Goal: Navigation & Orientation: Find specific page/section

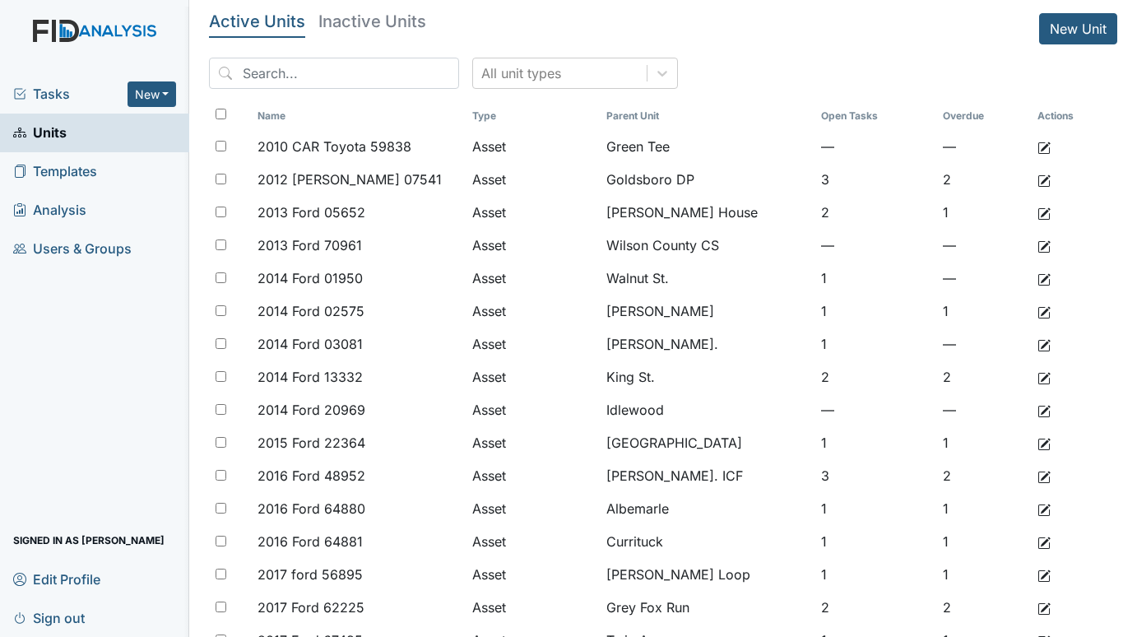
click at [68, 89] on span "Tasks" at bounding box center [70, 94] width 114 height 20
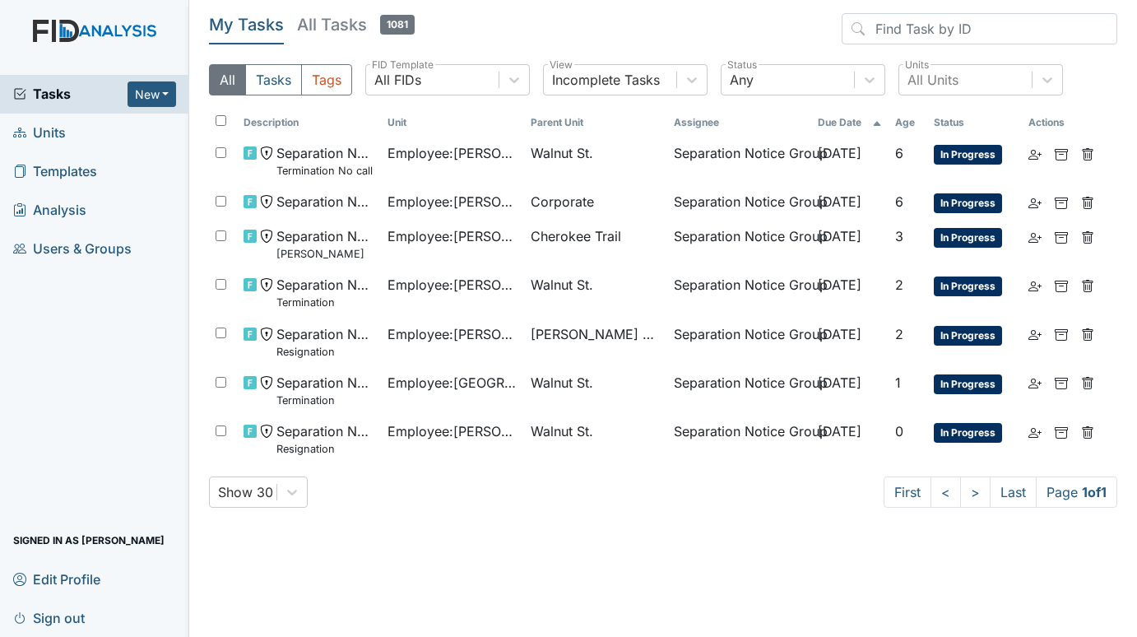
click at [52, 93] on span "Tasks" at bounding box center [70, 94] width 114 height 20
click at [58, 129] on span "Units" at bounding box center [39, 132] width 53 height 25
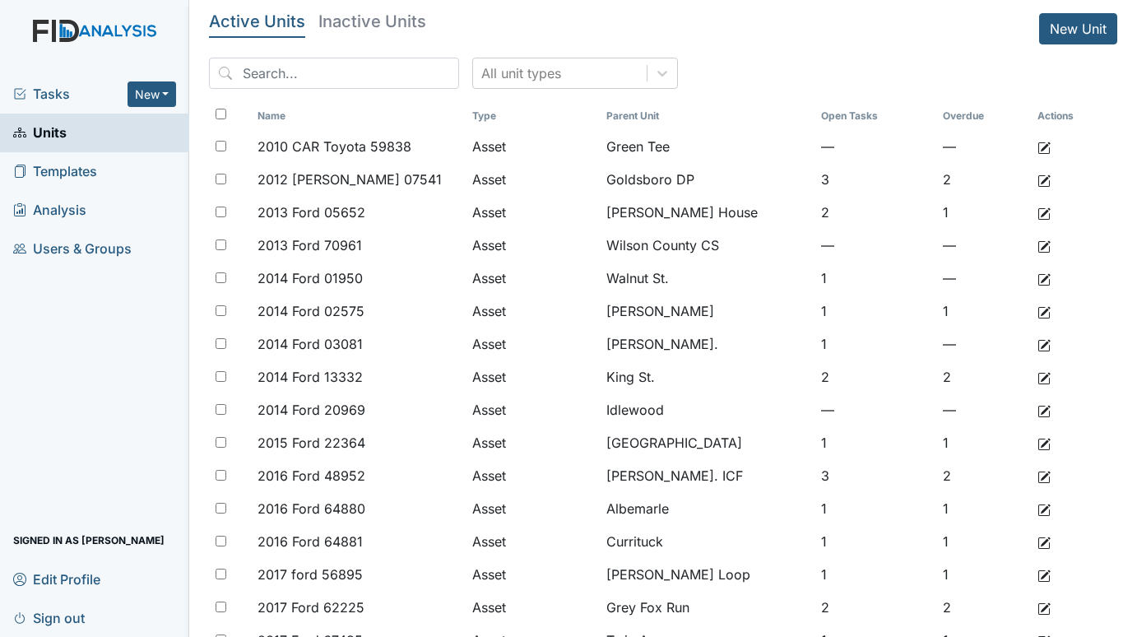
click at [43, 93] on span "Tasks" at bounding box center [70, 94] width 114 height 20
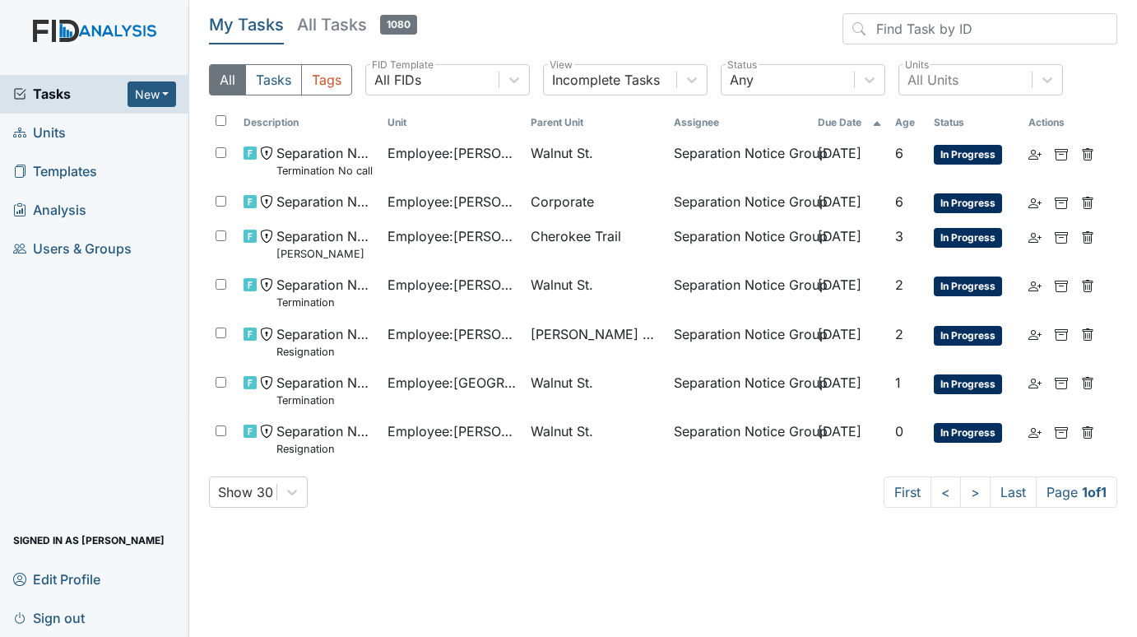
click at [57, 127] on span "Units" at bounding box center [39, 132] width 53 height 25
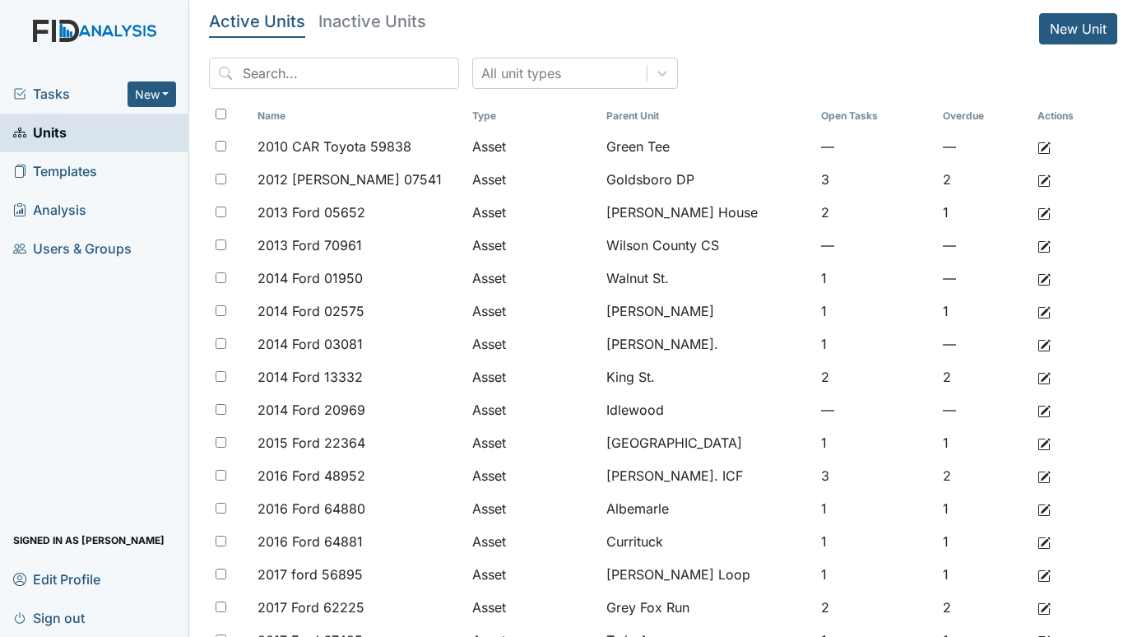
click at [57, 94] on span "Tasks" at bounding box center [70, 94] width 114 height 20
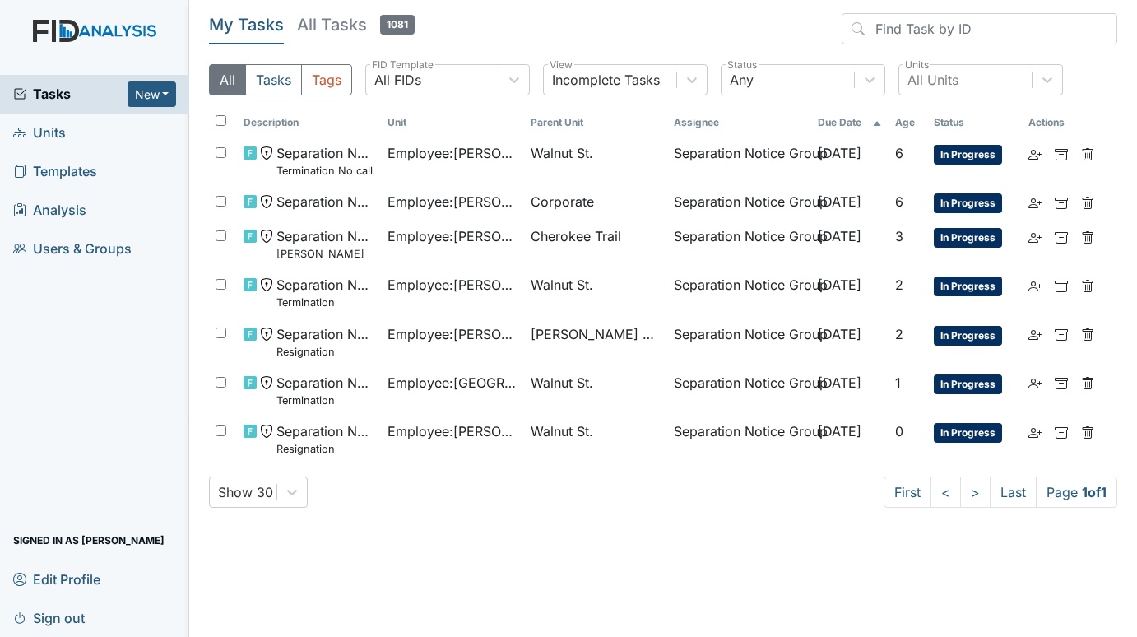
click at [49, 126] on span "Units" at bounding box center [39, 132] width 53 height 25
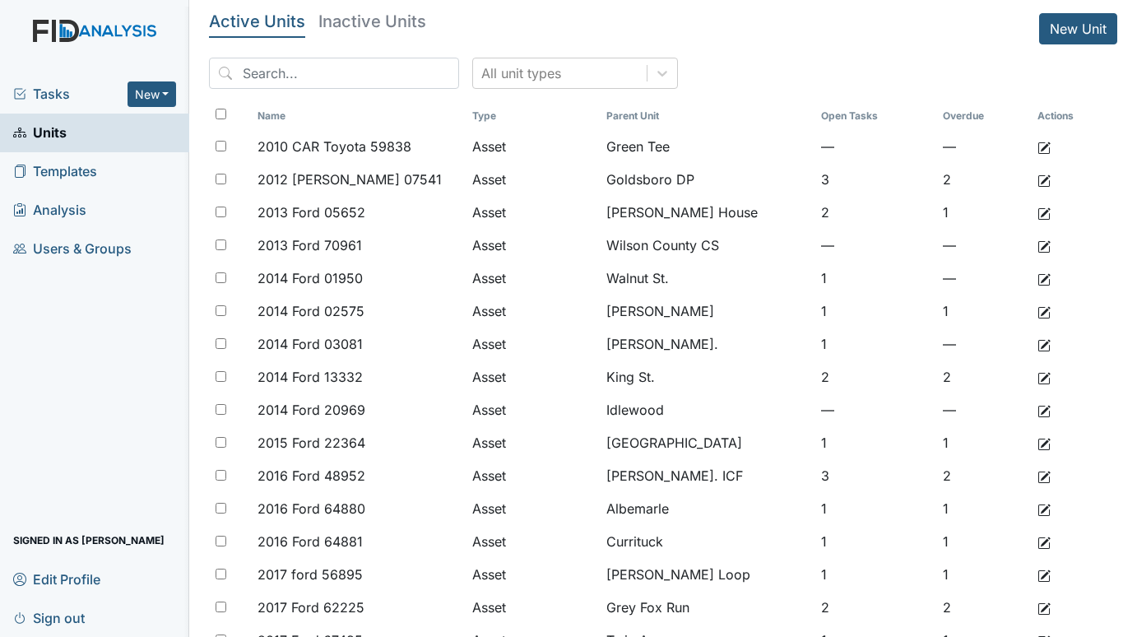
click at [63, 92] on span "Tasks" at bounding box center [70, 94] width 114 height 20
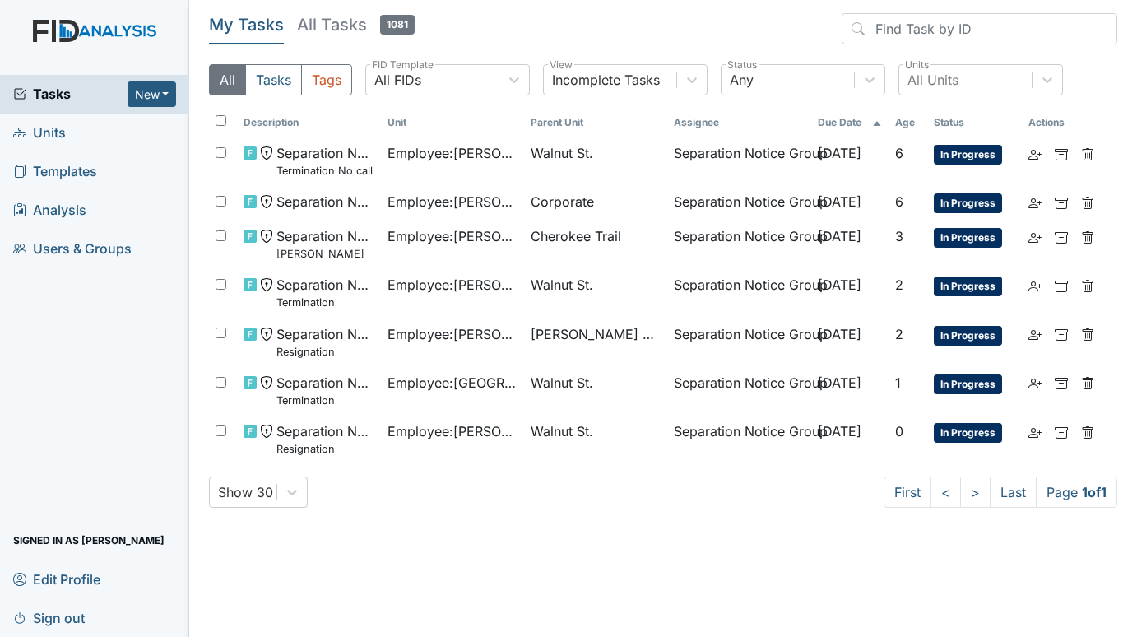
click at [55, 129] on span "Units" at bounding box center [39, 132] width 53 height 25
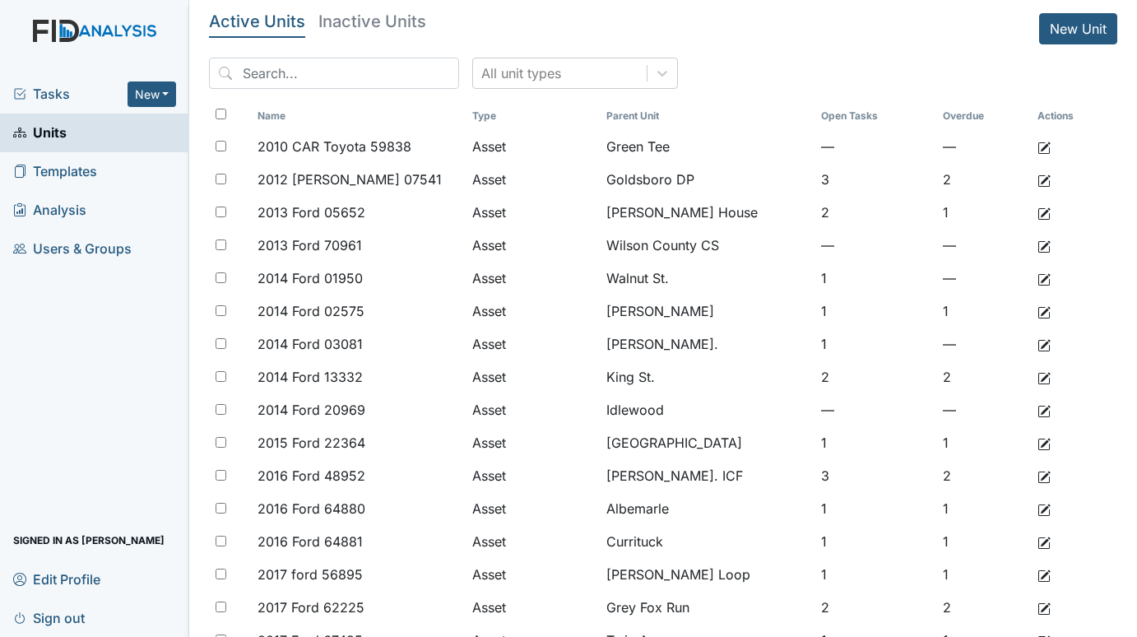
click at [53, 103] on span "Tasks" at bounding box center [70, 94] width 114 height 20
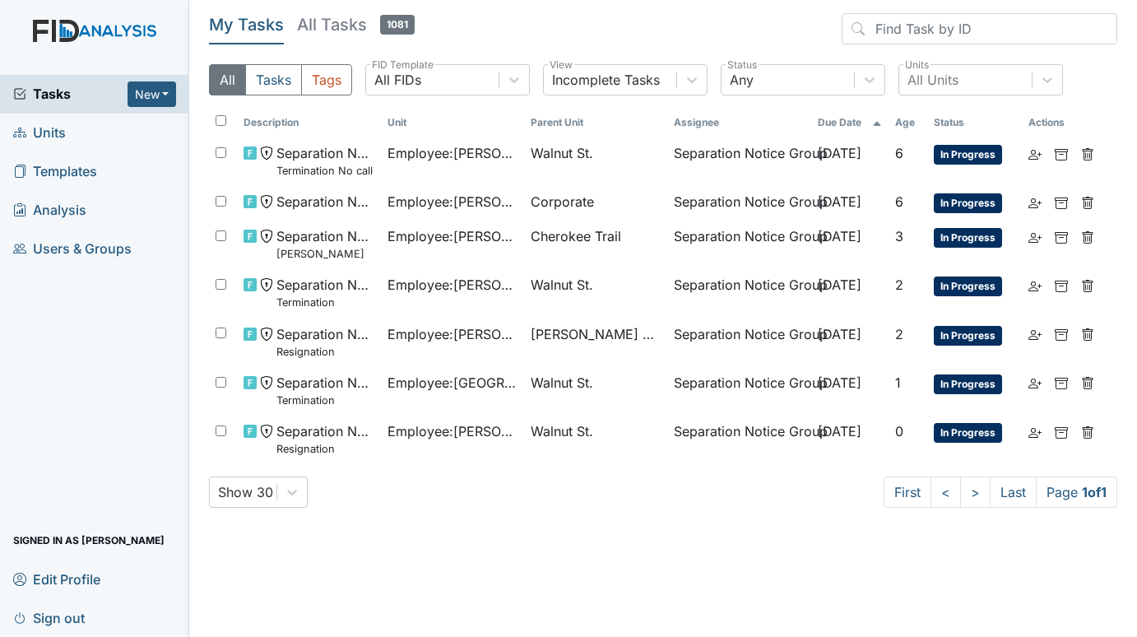
click at [53, 141] on span "Units" at bounding box center [39, 132] width 53 height 25
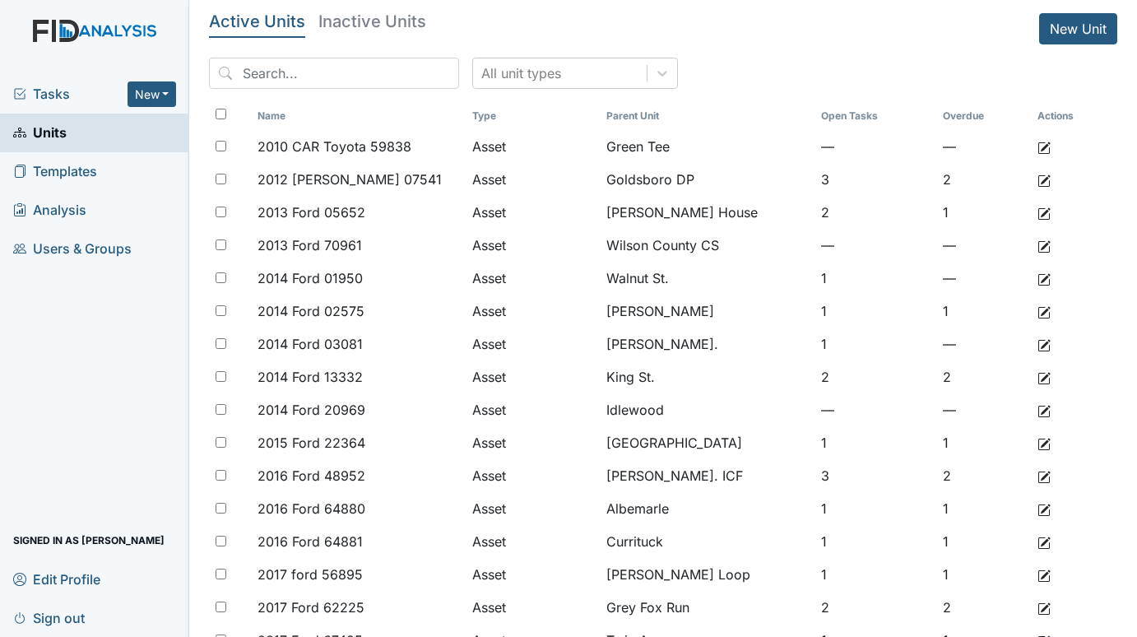
click at [53, 93] on span "Tasks" at bounding box center [70, 94] width 114 height 20
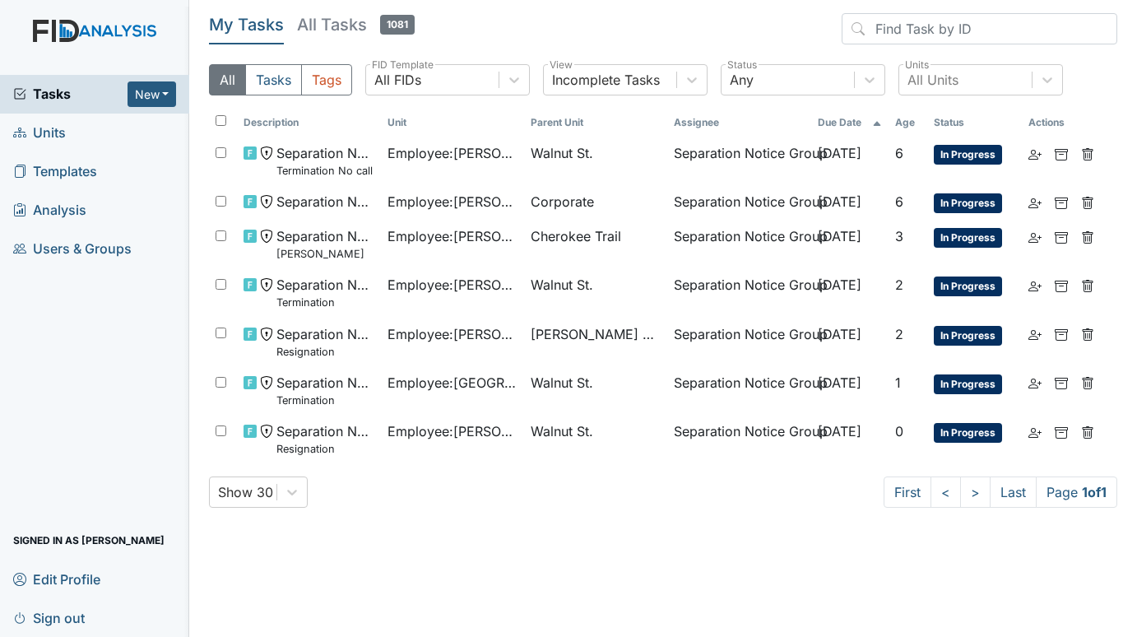
click at [51, 133] on span "Units" at bounding box center [39, 132] width 53 height 25
